Goal: Task Accomplishment & Management: Manage account settings

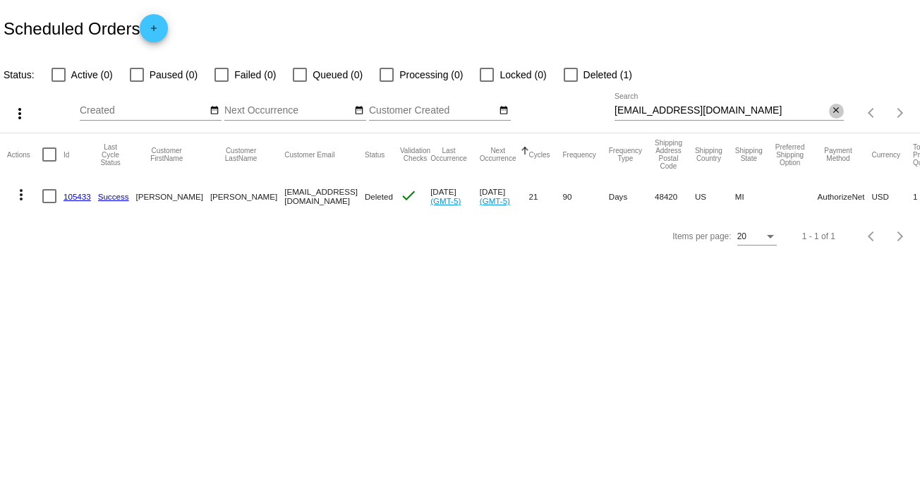
click at [838, 109] on mat-icon "close" at bounding box center [836, 110] width 10 height 11
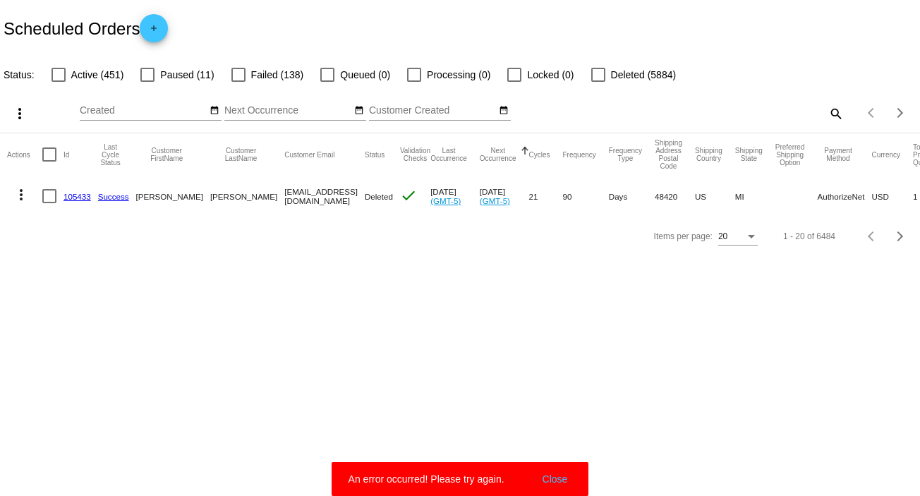
click at [835, 113] on mat-icon "search" at bounding box center [835, 113] width 17 height 22
click at [835, 113] on input "Search" at bounding box center [728, 110] width 229 height 11
paste input "bjkurth@hotmail.com"
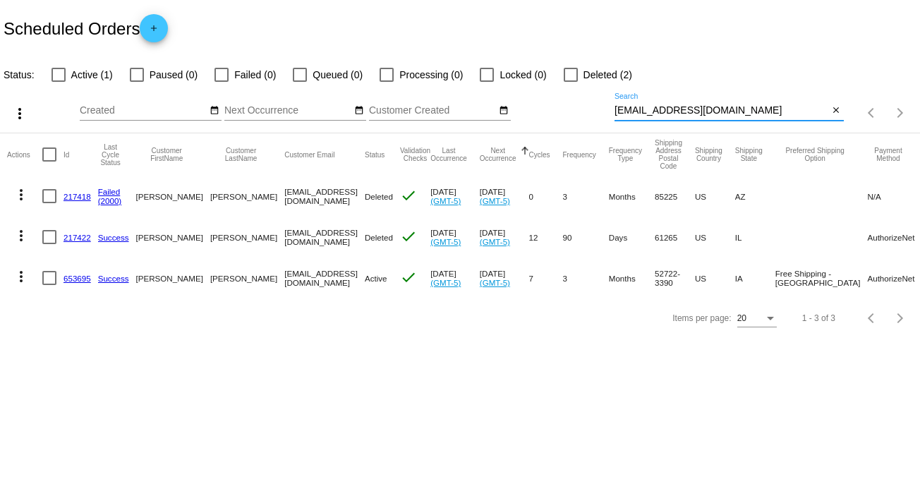
type input "bjkurth@hotmail.com"
click at [25, 273] on mat-icon "more_vert" at bounding box center [21, 276] width 17 height 17
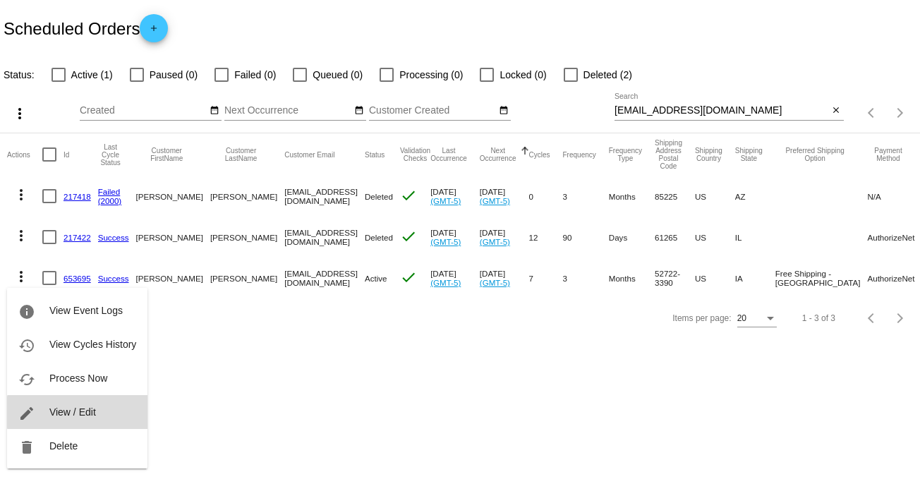
click at [90, 412] on span "View / Edit" at bounding box center [72, 411] width 47 height 11
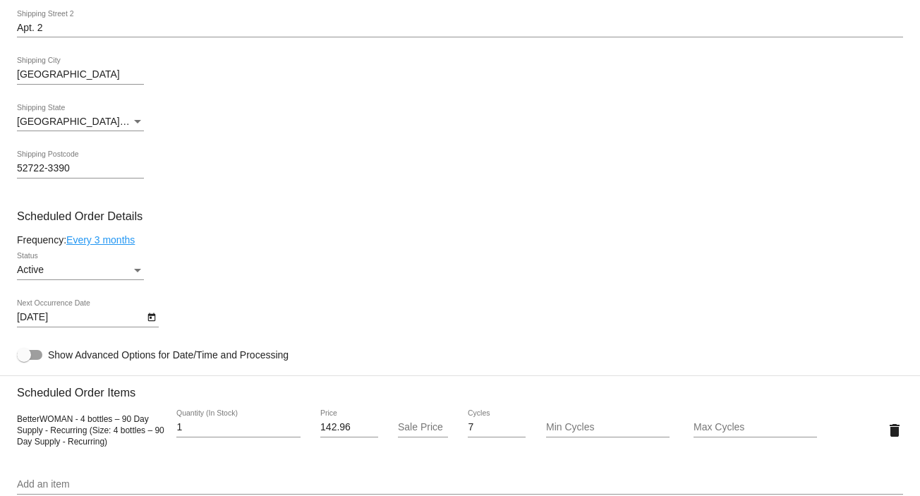
scroll to position [624, 0]
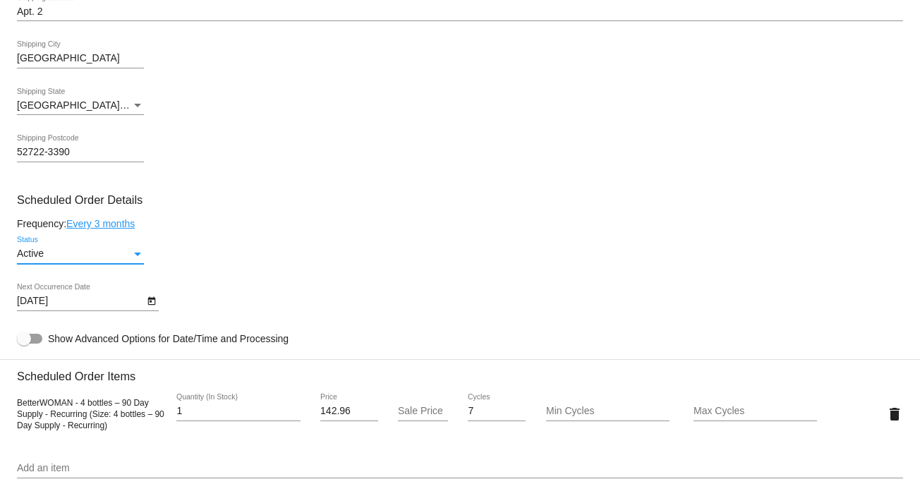
click at [135, 256] on div "Status" at bounding box center [137, 255] width 7 height 4
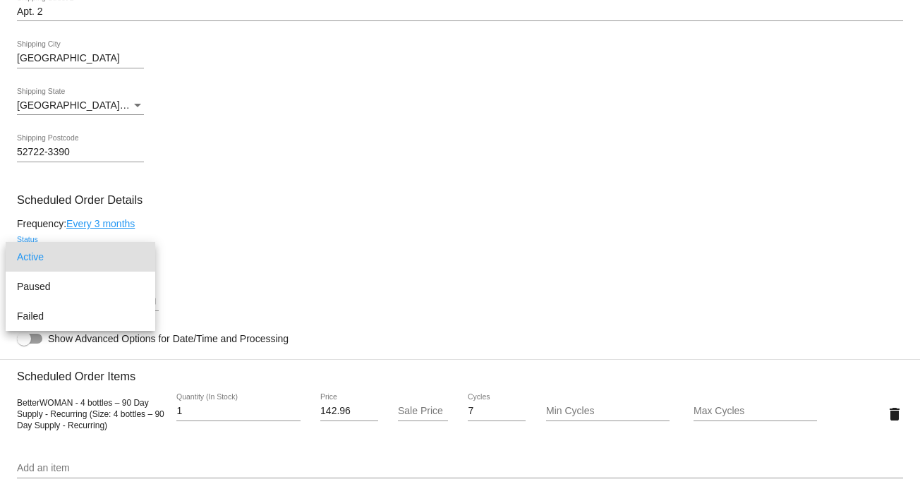
click at [303, 258] on div at bounding box center [460, 248] width 920 height 496
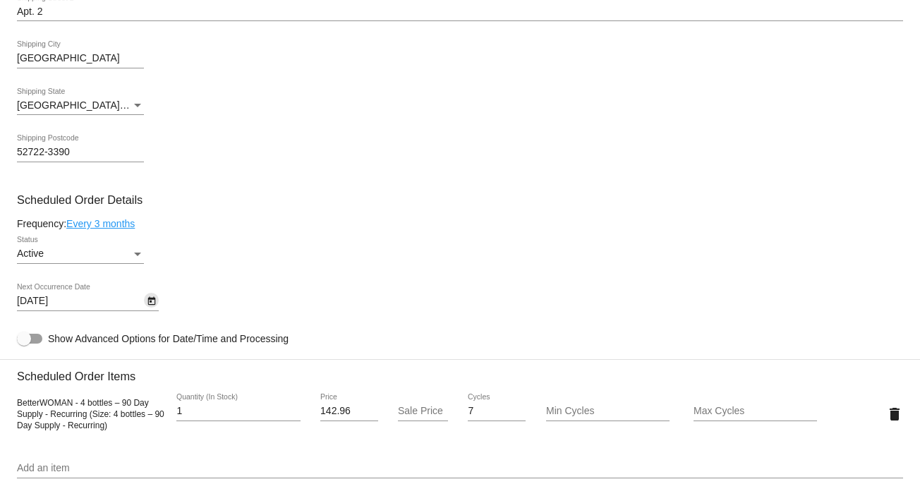
click at [148, 300] on icon "Open calendar" at bounding box center [152, 301] width 10 height 17
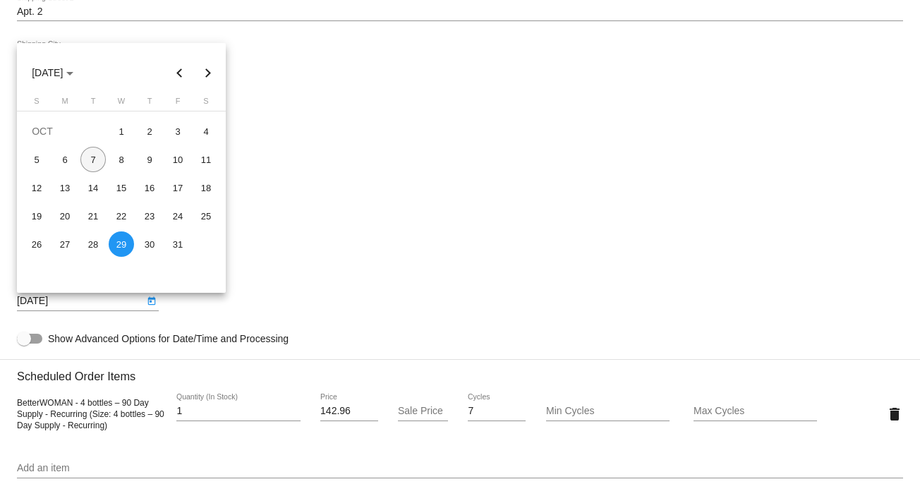
click at [88, 159] on div "7" at bounding box center [92, 159] width 25 height 25
type input "10/7/2025"
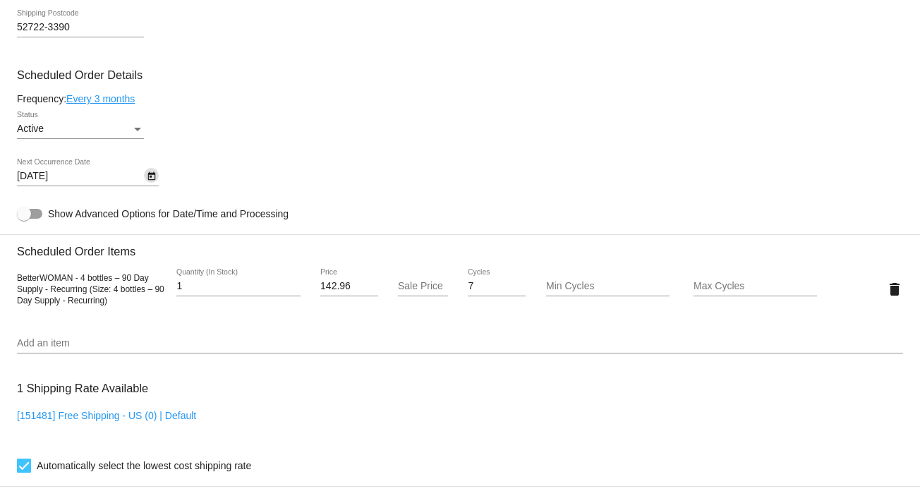
scroll to position [1218, 0]
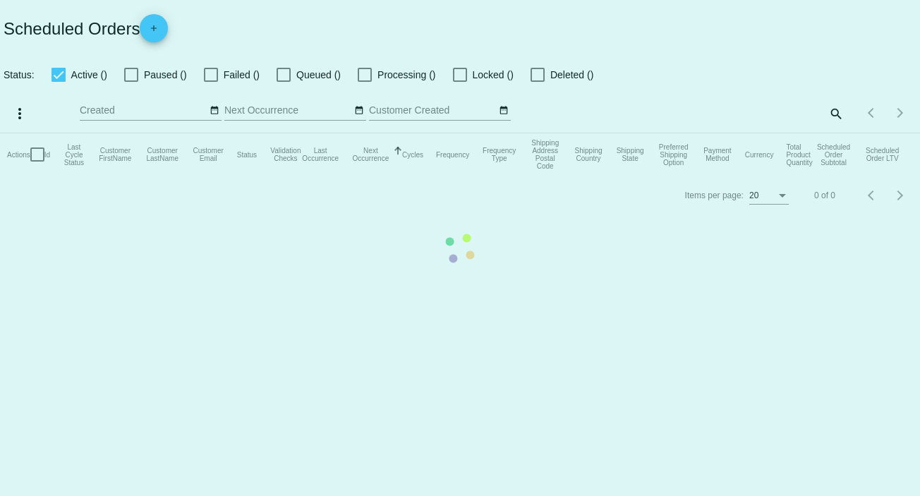
checkbox input "false"
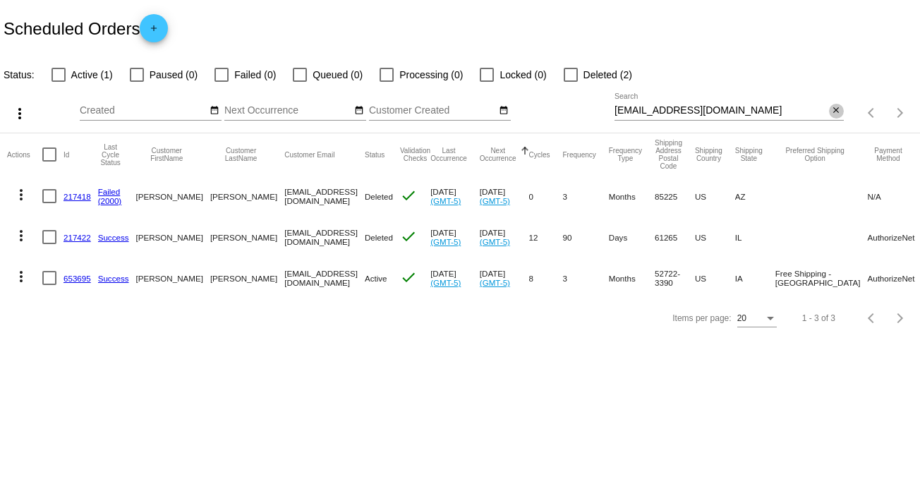
click at [832, 109] on mat-icon "close" at bounding box center [836, 110] width 10 height 11
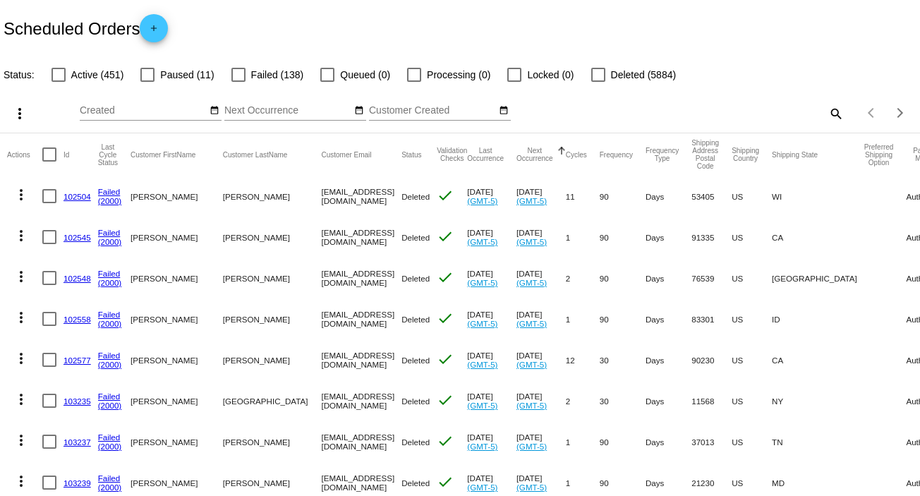
click at [827, 111] on mat-icon "search" at bounding box center [835, 113] width 17 height 22
click at [823, 111] on input "Search" at bounding box center [728, 110] width 229 height 11
type input "[EMAIL_ADDRESS][DOMAIN_NAME]"
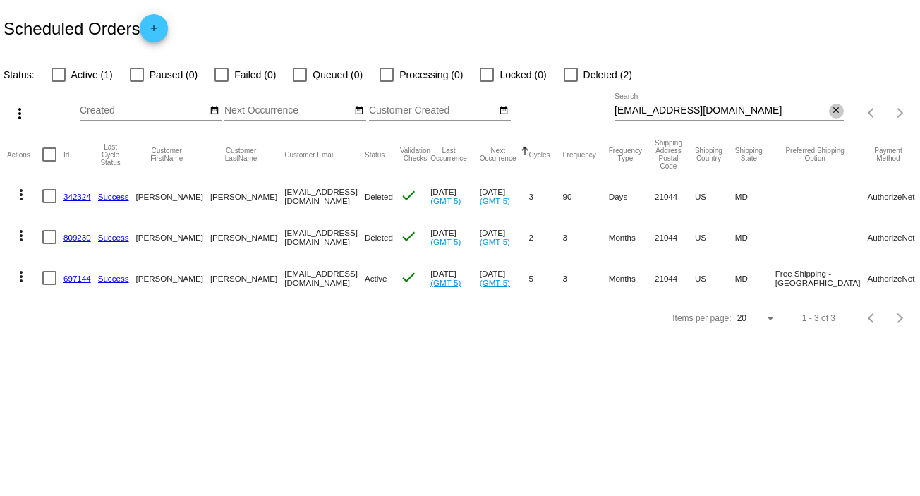
click at [838, 109] on mat-icon "close" at bounding box center [836, 110] width 10 height 11
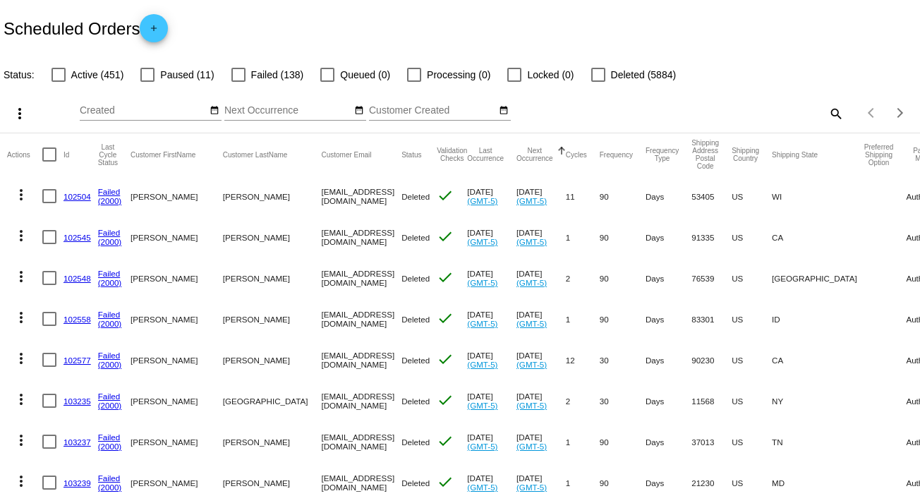
click at [827, 111] on mat-icon "search" at bounding box center [835, 113] width 17 height 22
click at [827, 111] on input "Search" at bounding box center [728, 110] width 229 height 11
paste input "[EMAIL_ADDRESS][DOMAIN_NAME]"
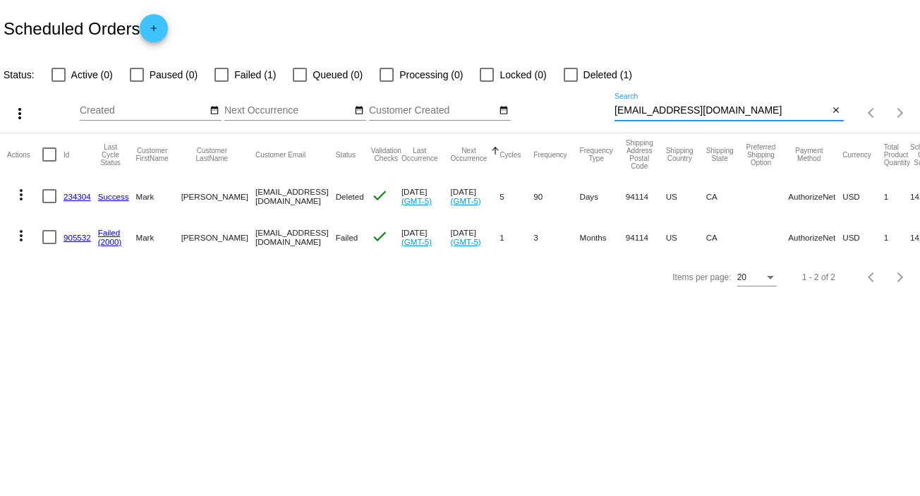
type input "[EMAIL_ADDRESS][DOMAIN_NAME]"
click at [17, 237] on mat-icon "more_vert" at bounding box center [21, 235] width 17 height 17
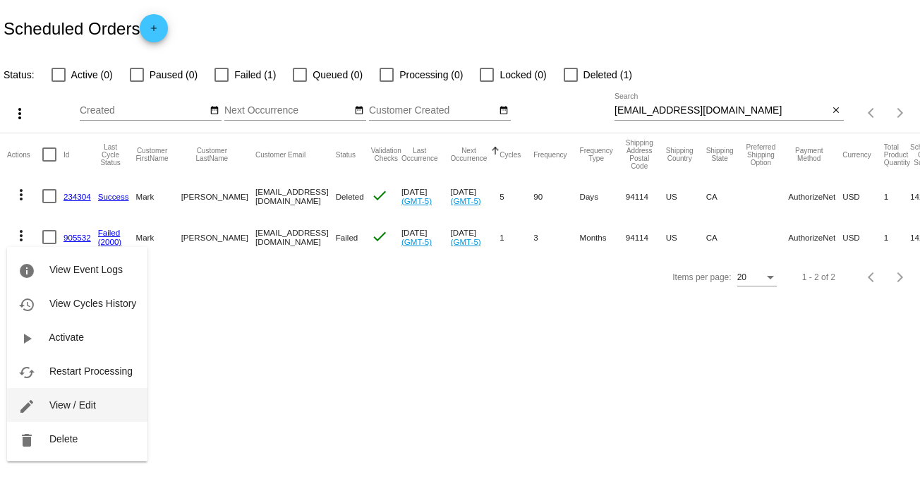
click at [88, 403] on span "View / Edit" at bounding box center [72, 404] width 47 height 11
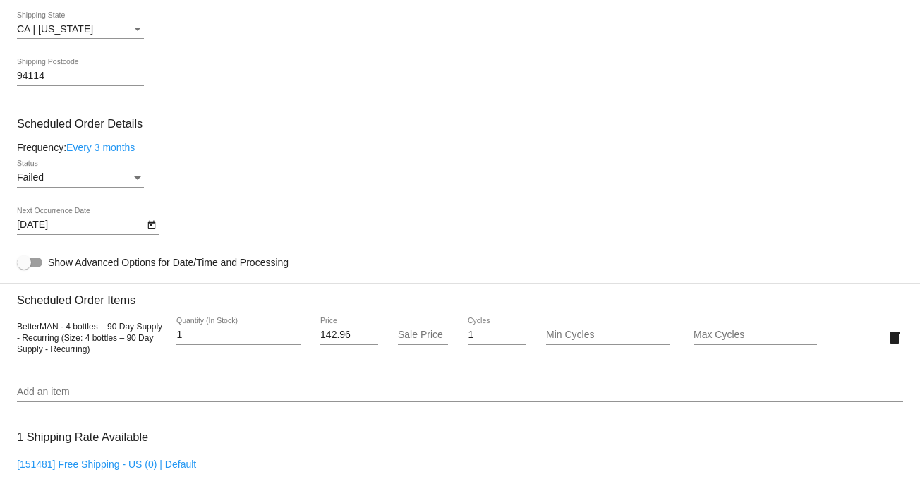
scroll to position [767, 0]
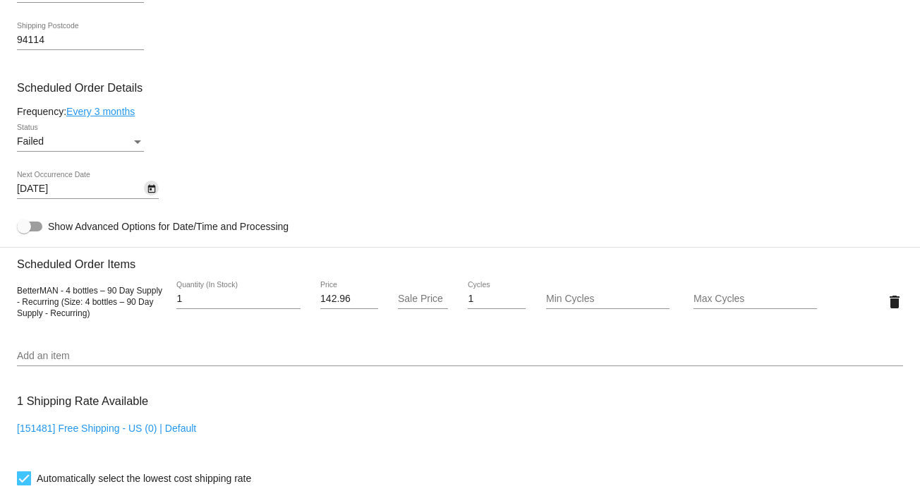
click at [150, 193] on icon "Open calendar" at bounding box center [151, 189] width 8 height 8
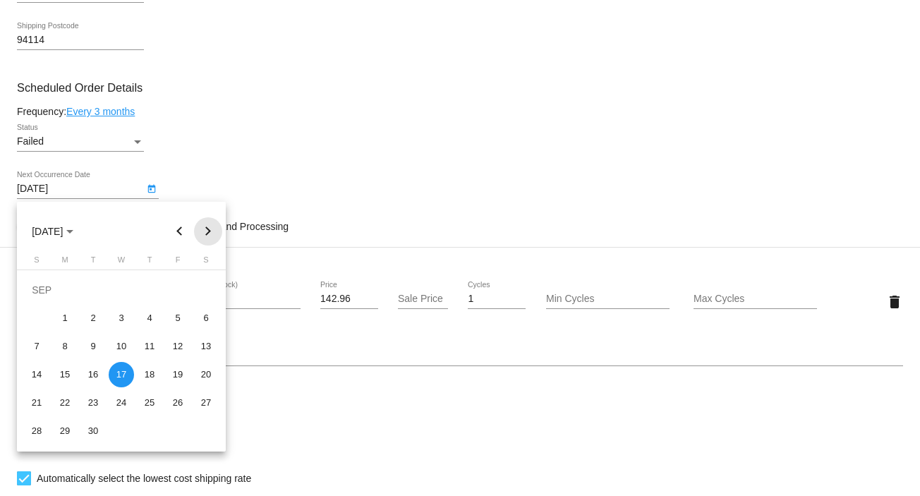
click at [206, 230] on button "Next month" at bounding box center [208, 231] width 28 height 28
click at [183, 228] on button "Previous month" at bounding box center [180, 231] width 28 height 28
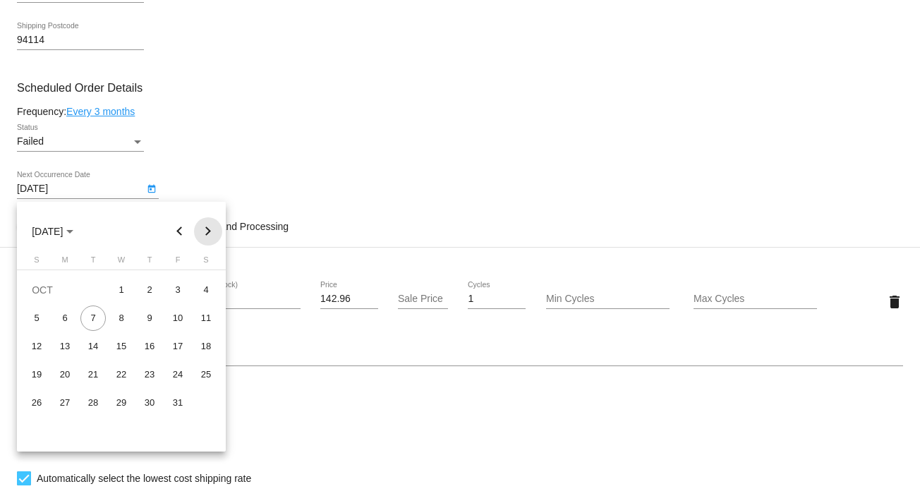
click at [212, 231] on button "Next month" at bounding box center [208, 231] width 28 height 28
click at [209, 231] on button "Next month" at bounding box center [208, 231] width 28 height 28
click at [63, 313] on div "5" at bounding box center [64, 317] width 25 height 25
type input "[DATE]"
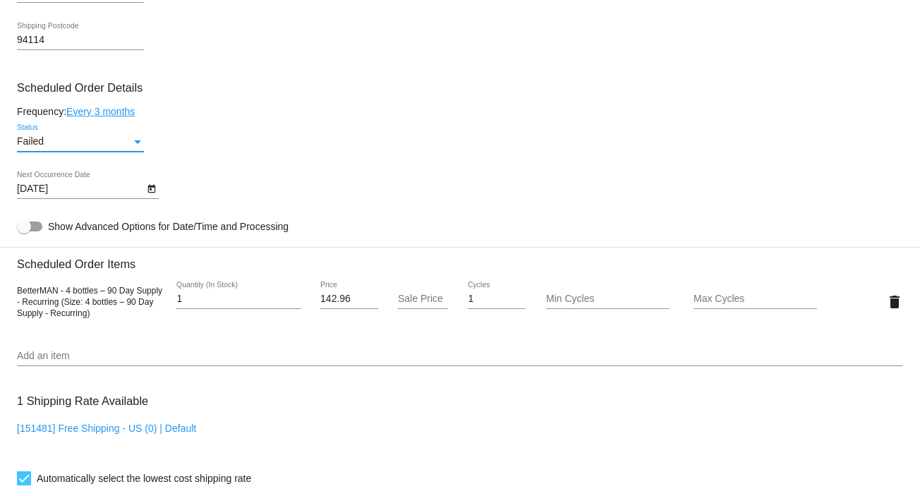
click at [138, 144] on div "Status" at bounding box center [137, 142] width 7 height 4
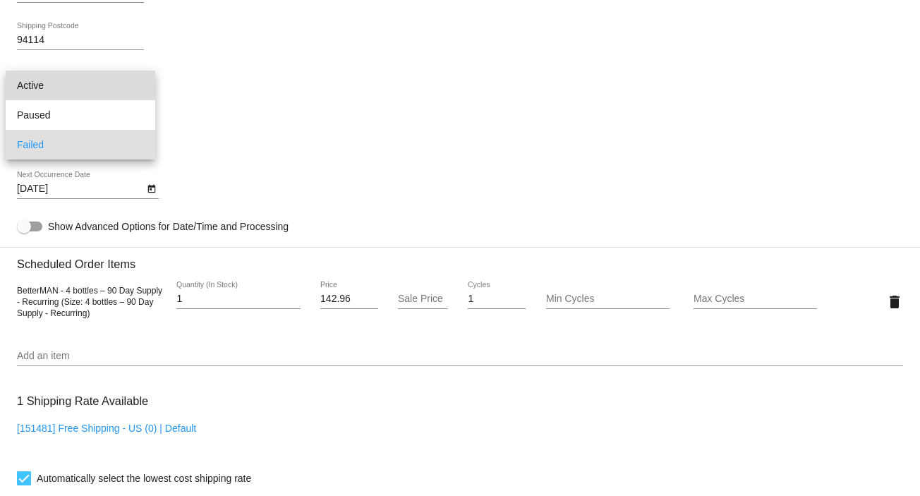
click at [117, 90] on span "Active" at bounding box center [80, 86] width 127 height 30
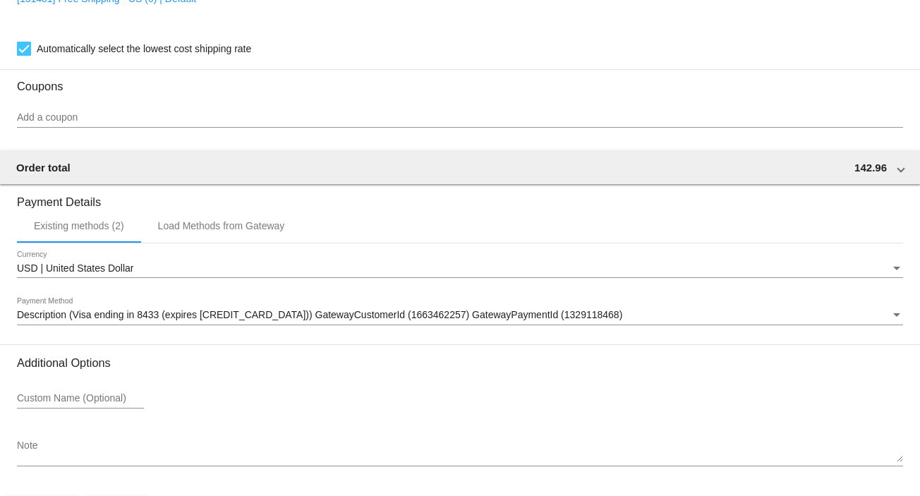
scroll to position [1248, 0]
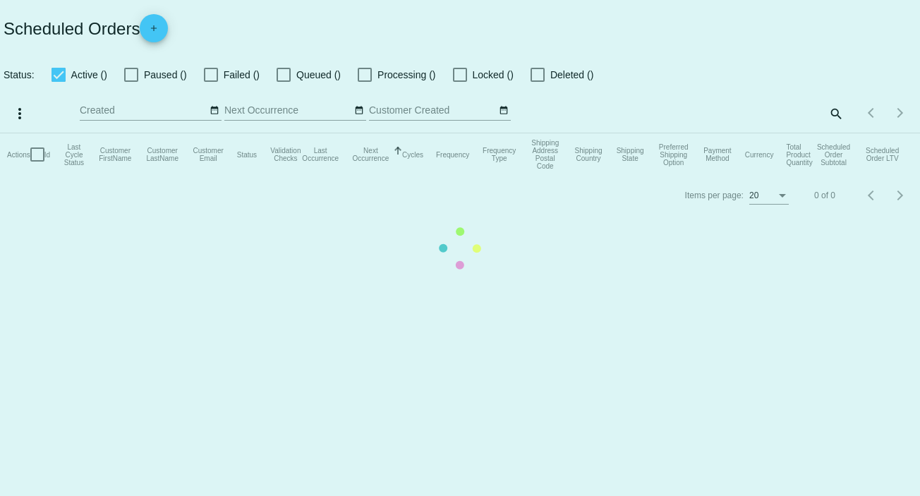
checkbox input "false"
